Goal: Entertainment & Leisure: Consume media (video, audio)

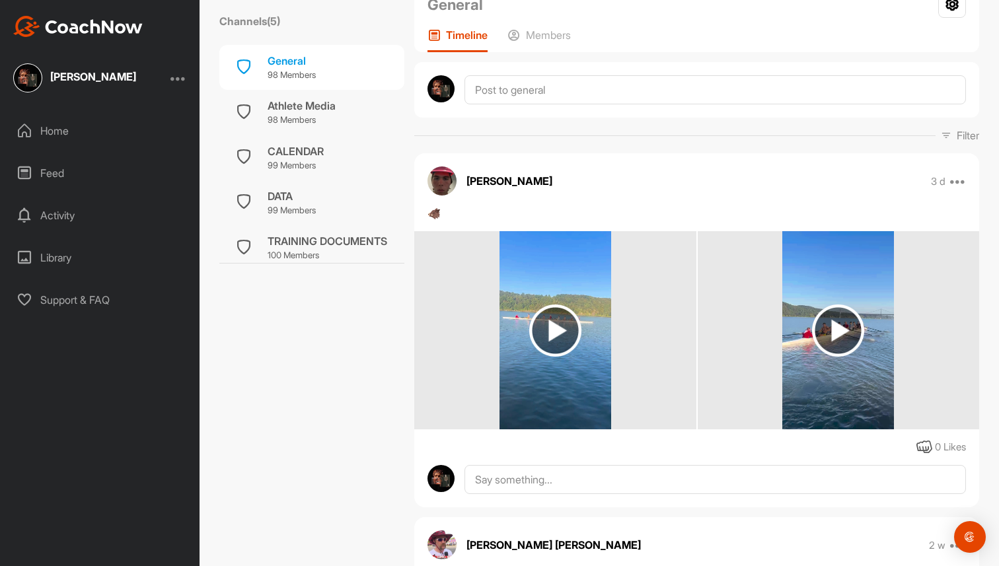
click at [127, 168] on div "Feed" at bounding box center [100, 173] width 186 height 33
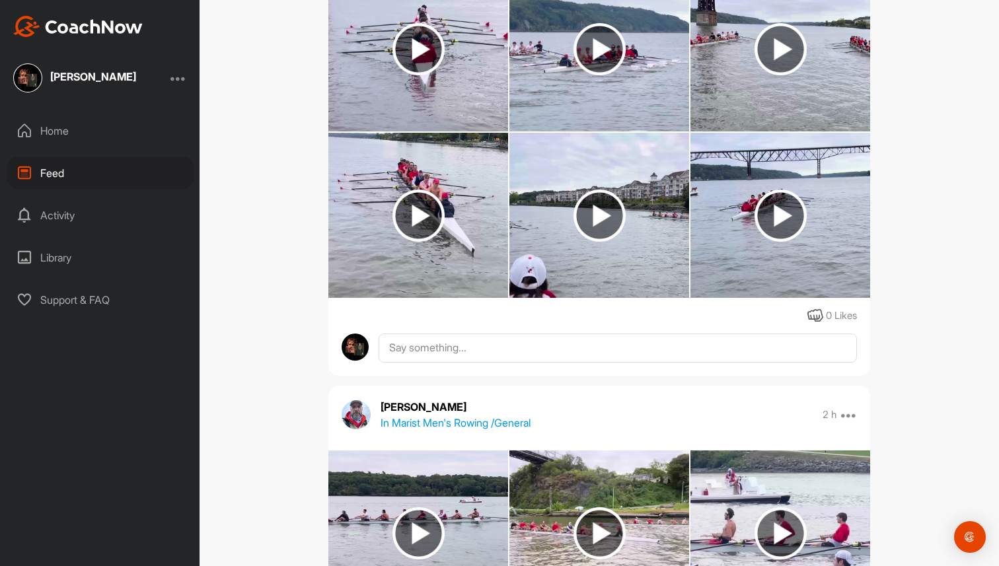
scroll to position [521, 0]
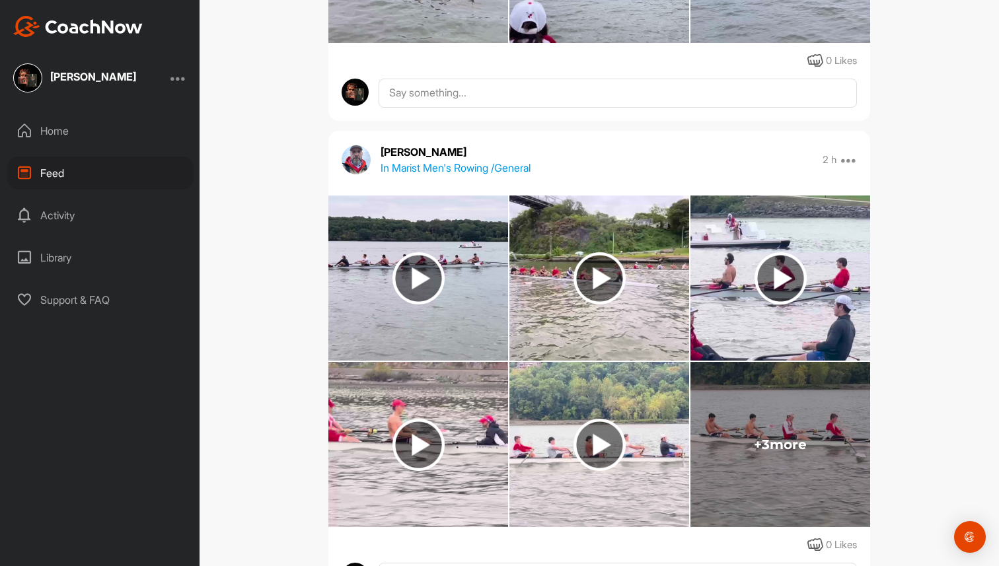
click at [814, 443] on div "+ 3 more" at bounding box center [780, 444] width 180 height 165
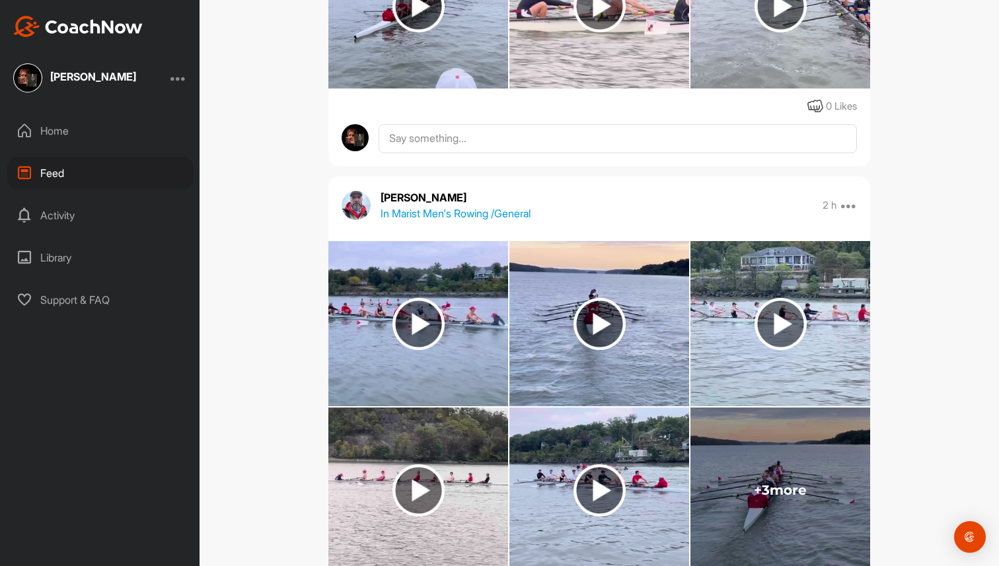
scroll to position [1278, 0]
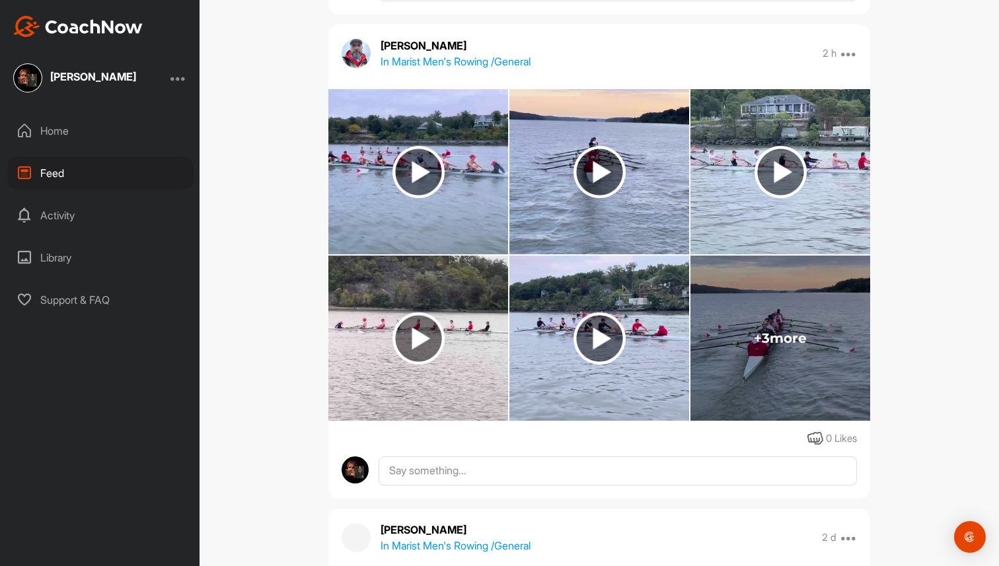
click at [808, 396] on div "+ 3 more" at bounding box center [780, 338] width 180 height 165
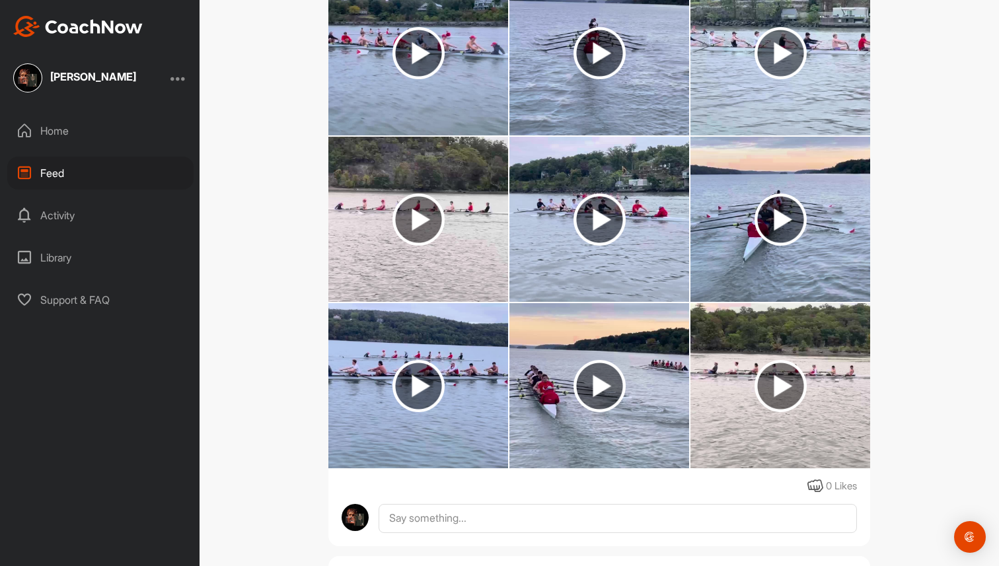
scroll to position [1543, 0]
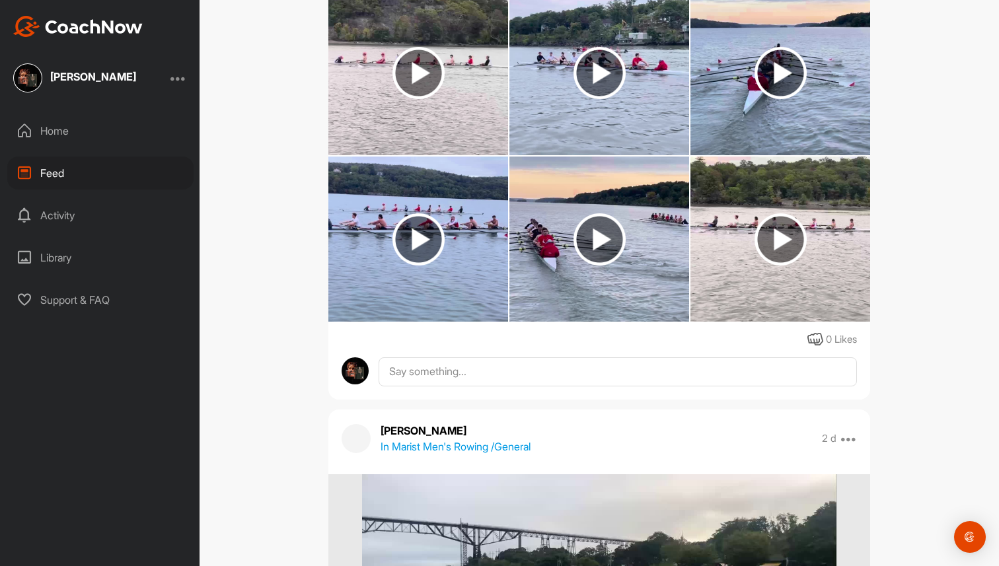
click at [428, 236] on img at bounding box center [418, 239] width 52 height 52
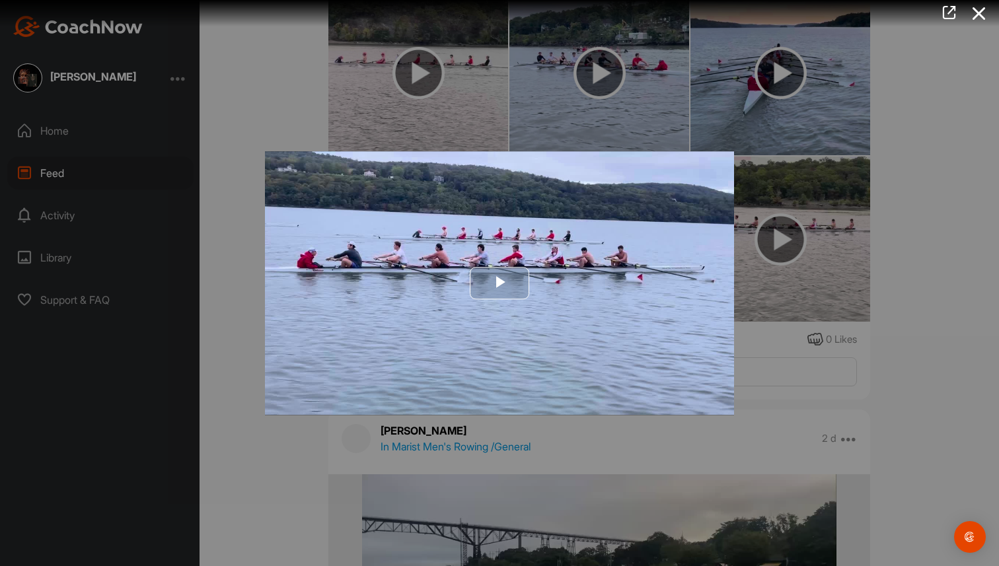
click at [499, 283] on span "Video Player" at bounding box center [499, 283] width 0 height 0
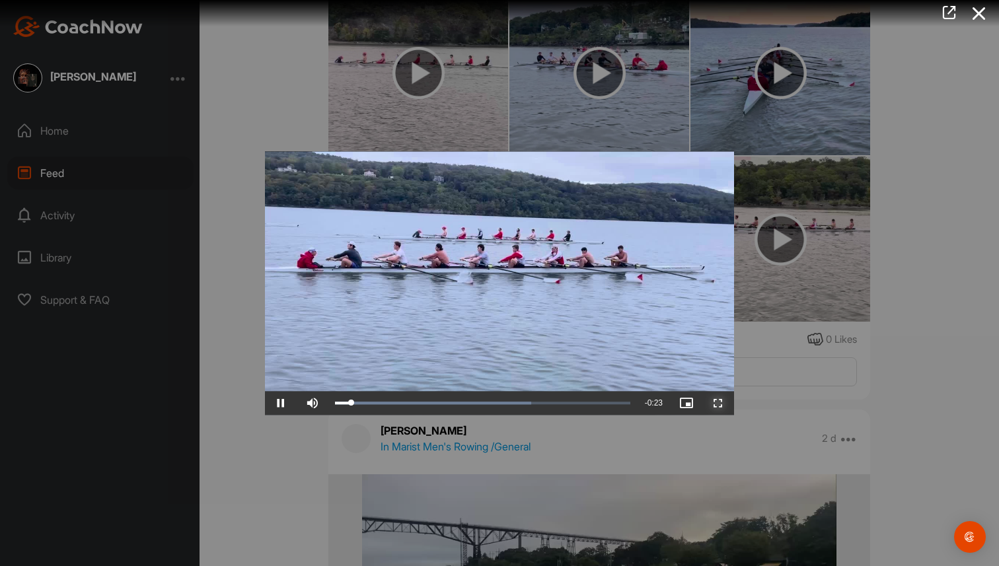
click at [713, 403] on span "Video Player" at bounding box center [718, 403] width 32 height 0
click at [427, 103] on div at bounding box center [499, 283] width 999 height 566
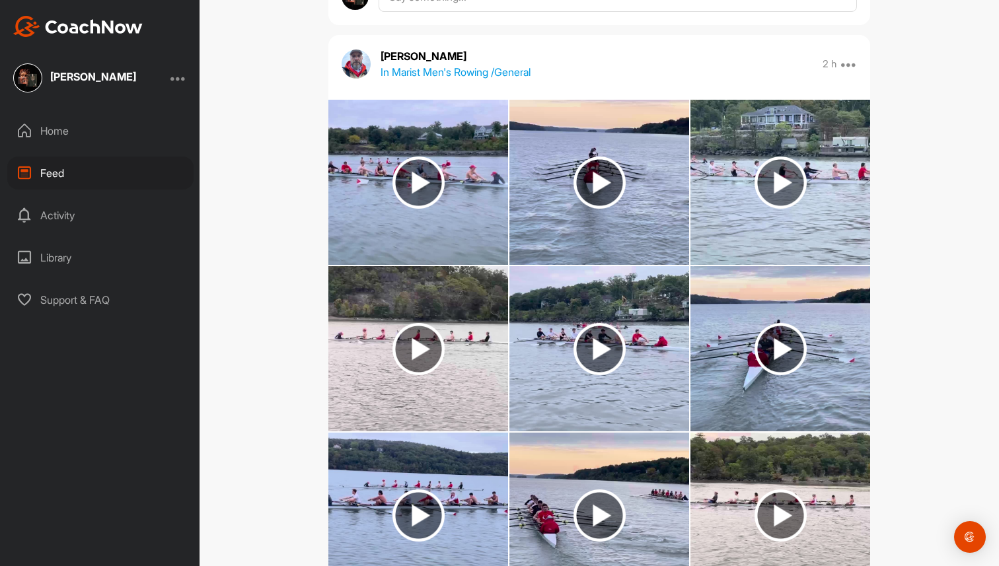
scroll to position [1239, 0]
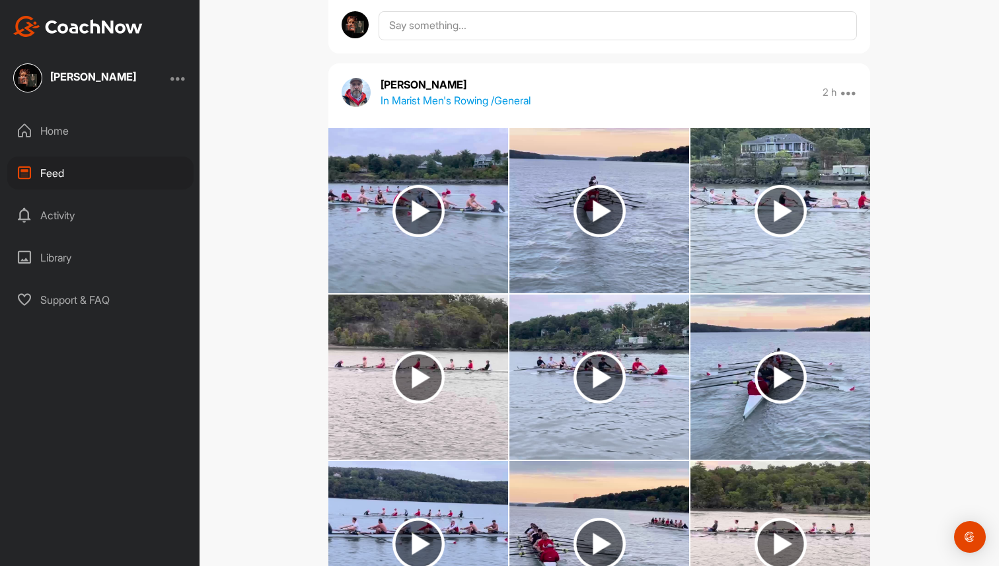
click at [769, 371] on img at bounding box center [780, 377] width 52 height 52
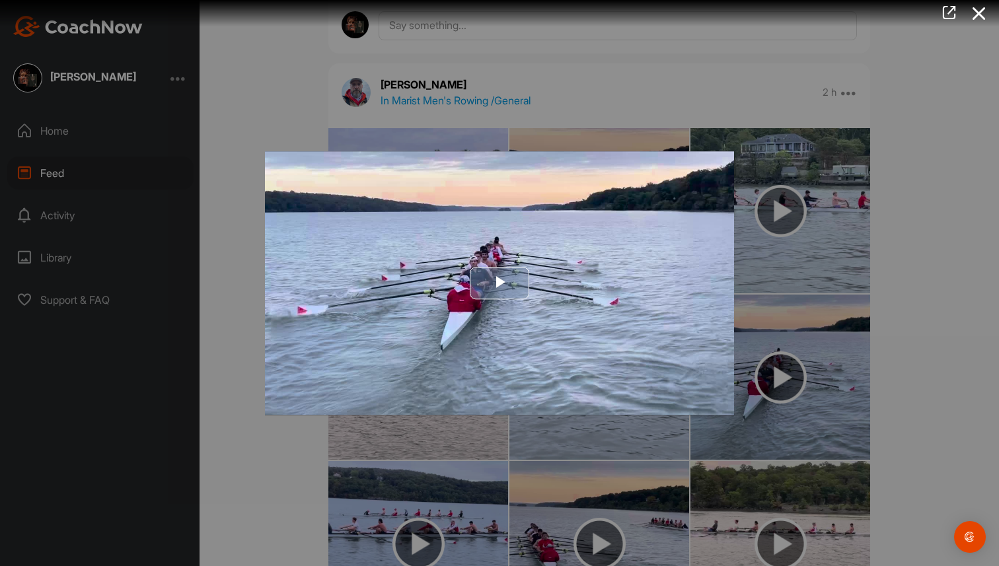
click at [499, 283] on span "Video Player" at bounding box center [499, 283] width 0 height 0
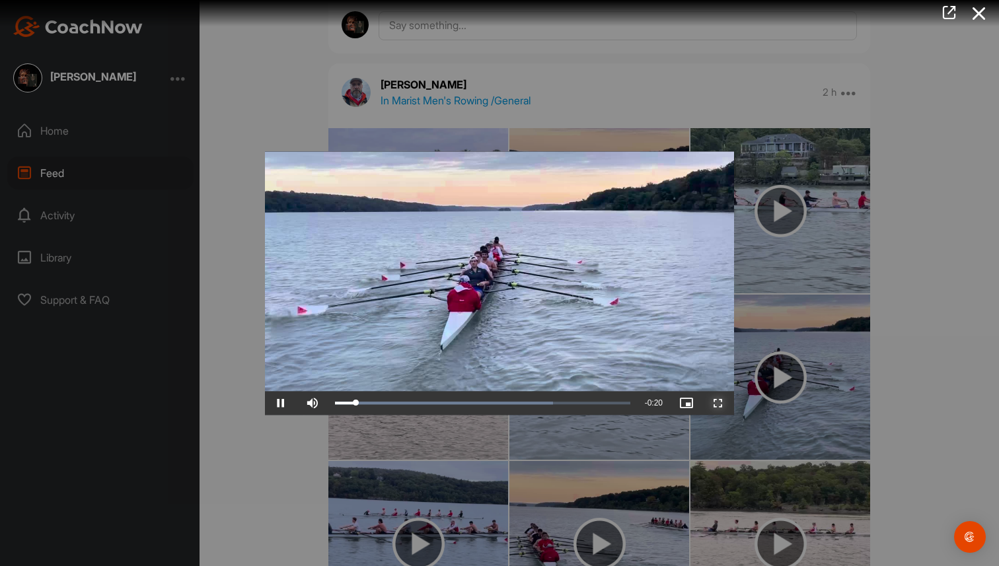
click at [715, 403] on span "Video Player" at bounding box center [718, 403] width 32 height 0
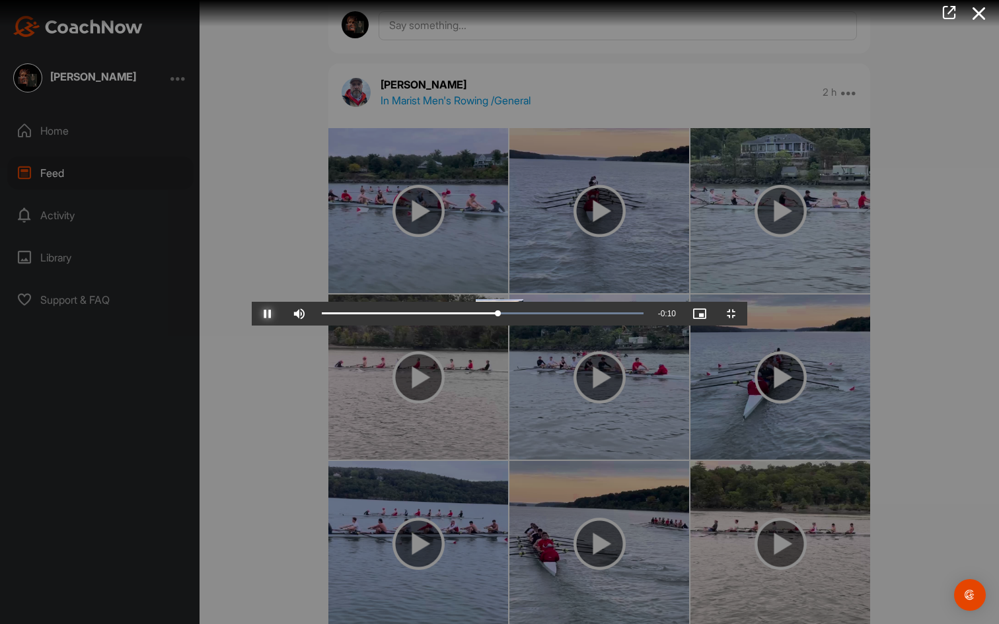
click at [252, 314] on span "Video Player" at bounding box center [268, 314] width 32 height 0
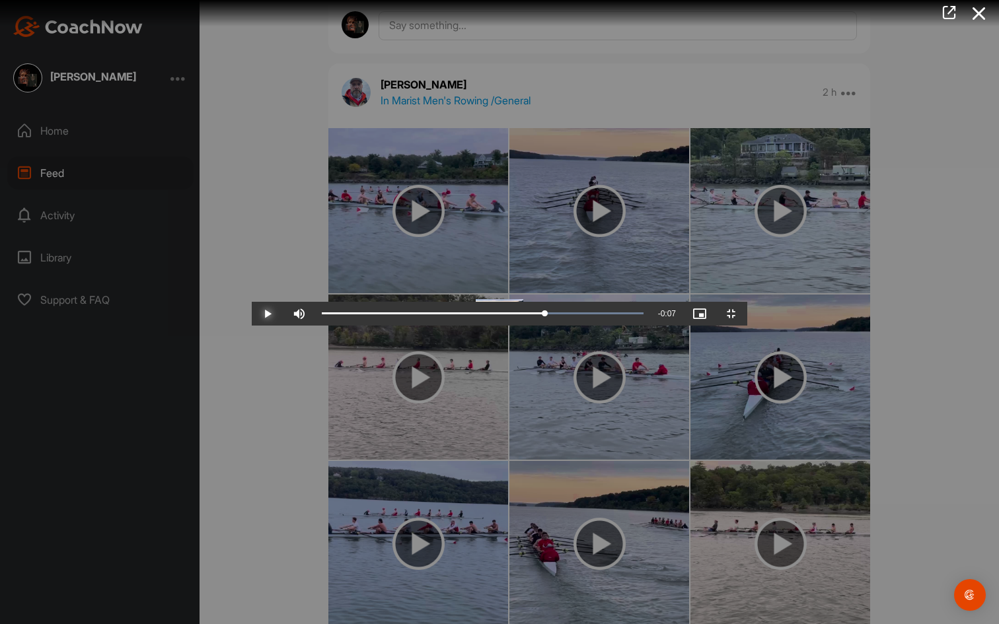
click at [252, 314] on span "Video Player" at bounding box center [268, 314] width 32 height 0
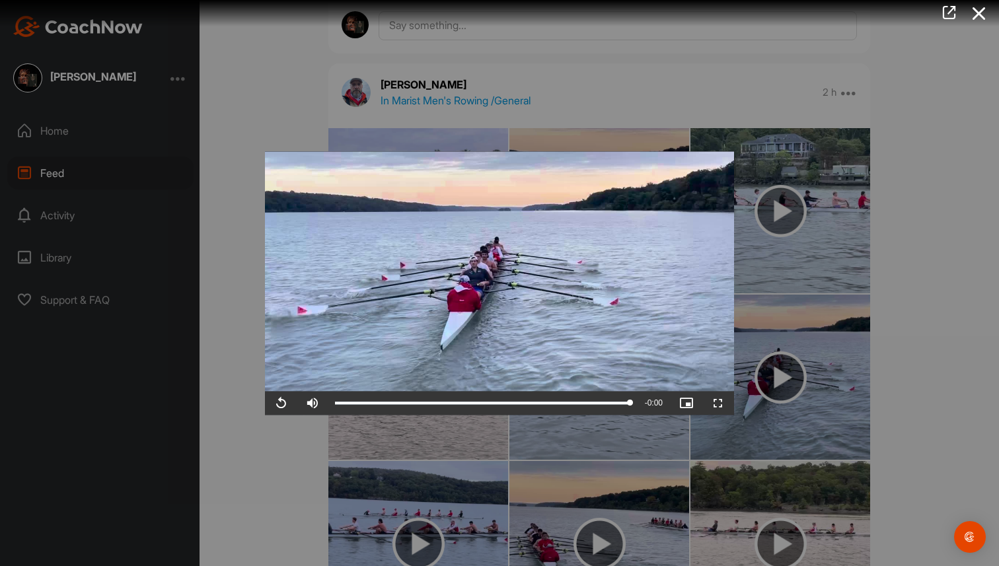
click at [745, 222] on div "Video Player is loading. Play Video Replay Skip Backward Skip Forward Mute Curr…" at bounding box center [499, 283] width 495 height 290
click at [798, 200] on div at bounding box center [499, 283] width 999 height 566
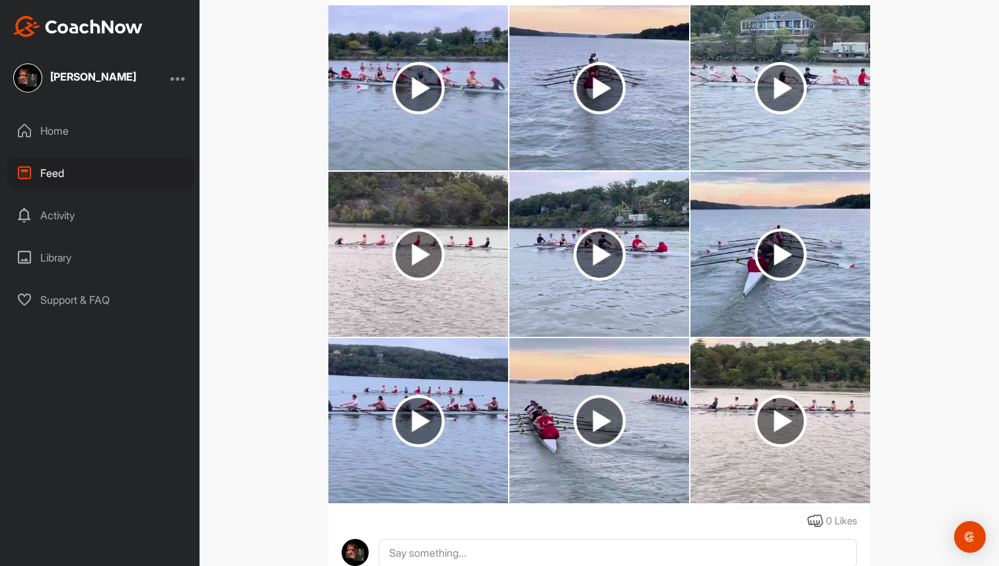
scroll to position [1362, 0]
click at [785, 418] on img at bounding box center [780, 420] width 52 height 52
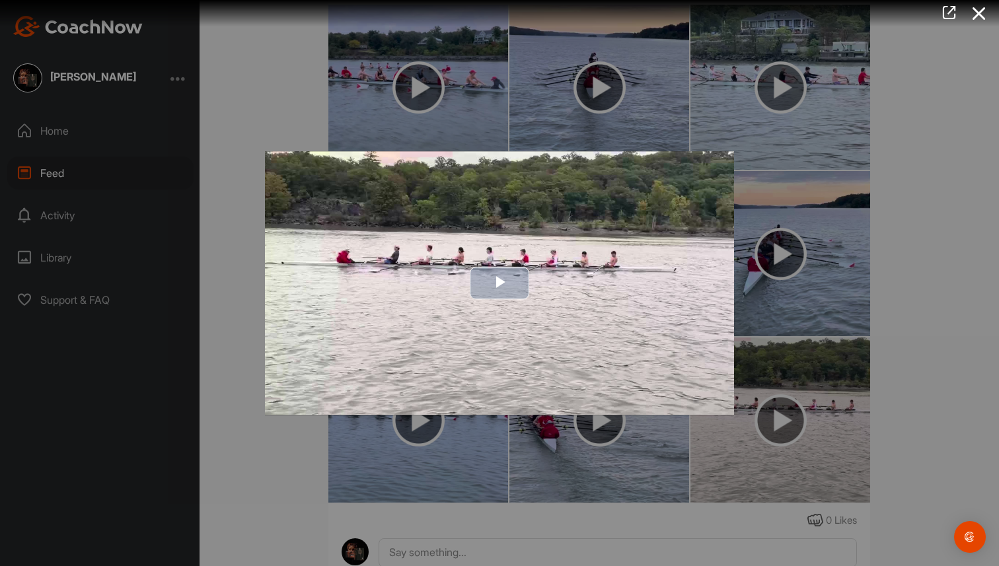
click at [499, 283] on span "Video Player" at bounding box center [499, 283] width 0 height 0
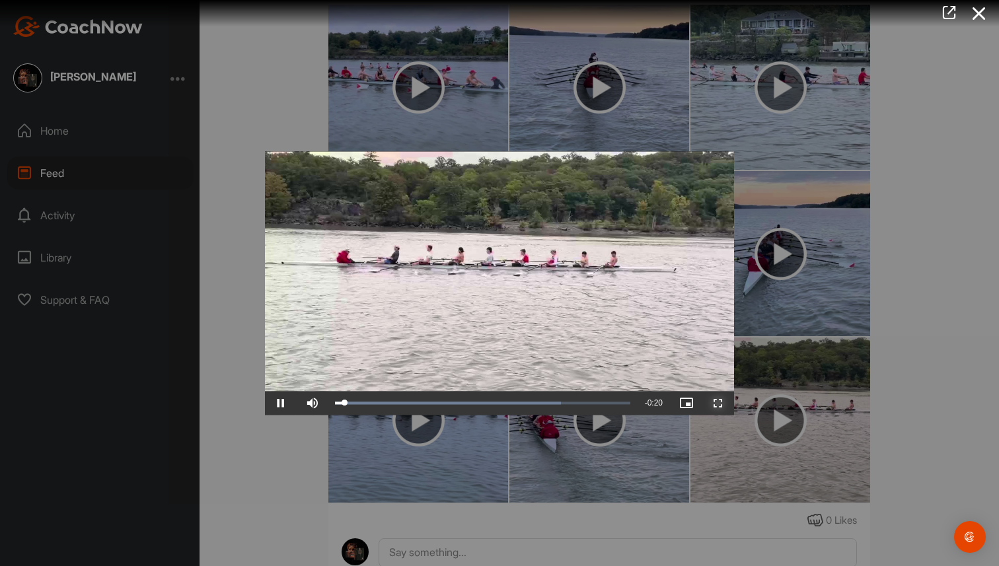
click at [717, 403] on span "Video Player" at bounding box center [718, 403] width 32 height 0
click at [711, 403] on span "Video Player" at bounding box center [718, 403] width 32 height 0
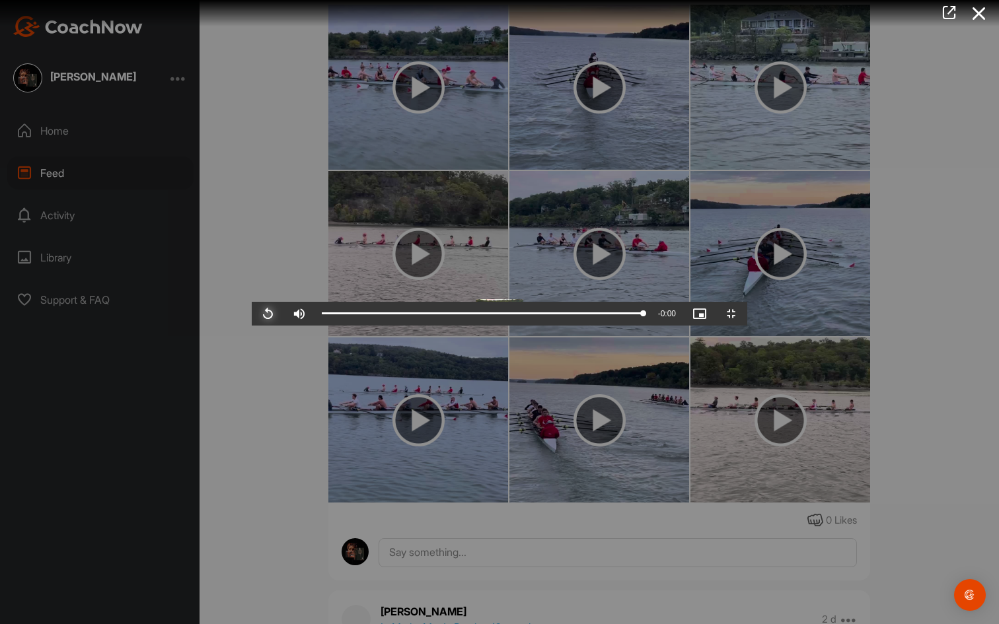
click at [252, 314] on span "Video Player" at bounding box center [268, 314] width 32 height 0
click at [318, 315] on div "80%" at bounding box center [334, 313] width 32 height 3
drag, startPoint x: 93, startPoint y: 610, endPoint x: 5, endPoint y: 618, distance: 88.2
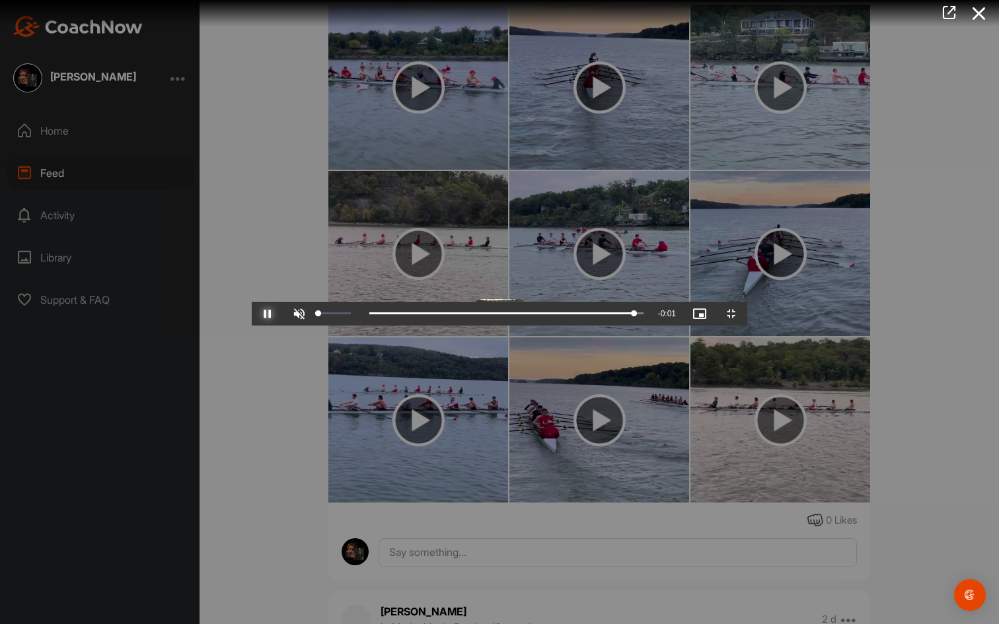
click at [252, 326] on div "Pause Skip Backward Skip Forward Unmute 0% Current Time 0:19 / Duration 0:20 Lo…" at bounding box center [499, 314] width 495 height 24
drag, startPoint x: 141, startPoint y: 612, endPoint x: 57, endPoint y: 612, distance: 84.5
click at [252, 326] on div "Play Skip Backward Skip Forward Unmute 49% Current Time 0:00 / Duration 0:20 Lo…" at bounding box center [499, 314] width 495 height 24
click at [252, 314] on span "Video Player" at bounding box center [268, 314] width 32 height 0
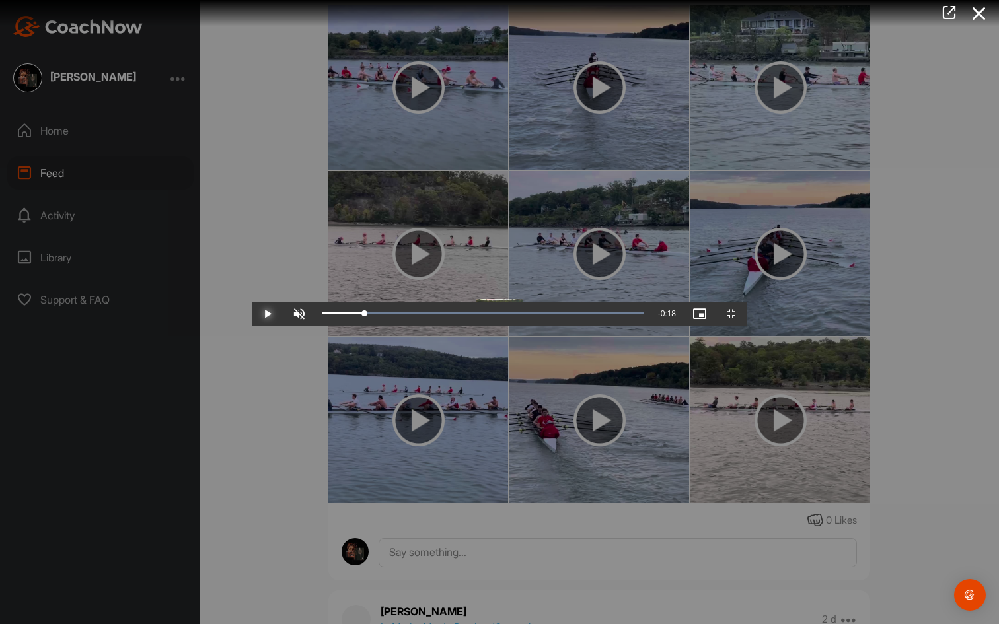
click at [252, 314] on span "Video Player" at bounding box center [268, 314] width 32 height 0
